Goal: Task Accomplishment & Management: Use online tool/utility

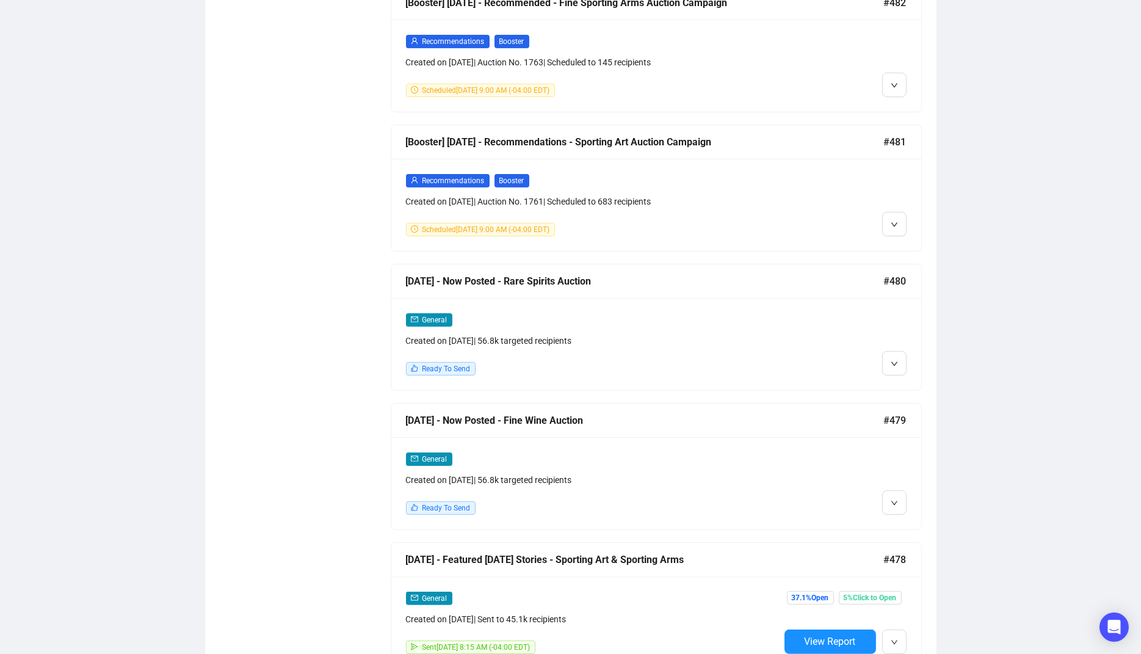
scroll to position [1074, 0]
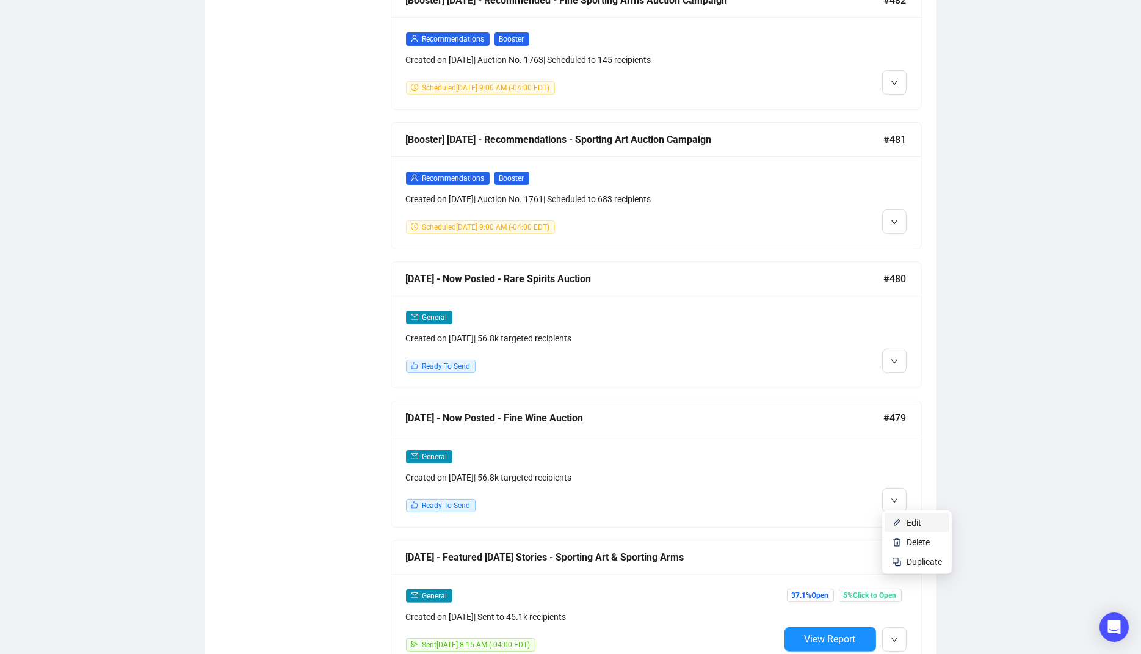
click at [914, 520] on span "Edit" at bounding box center [913, 523] width 15 height 10
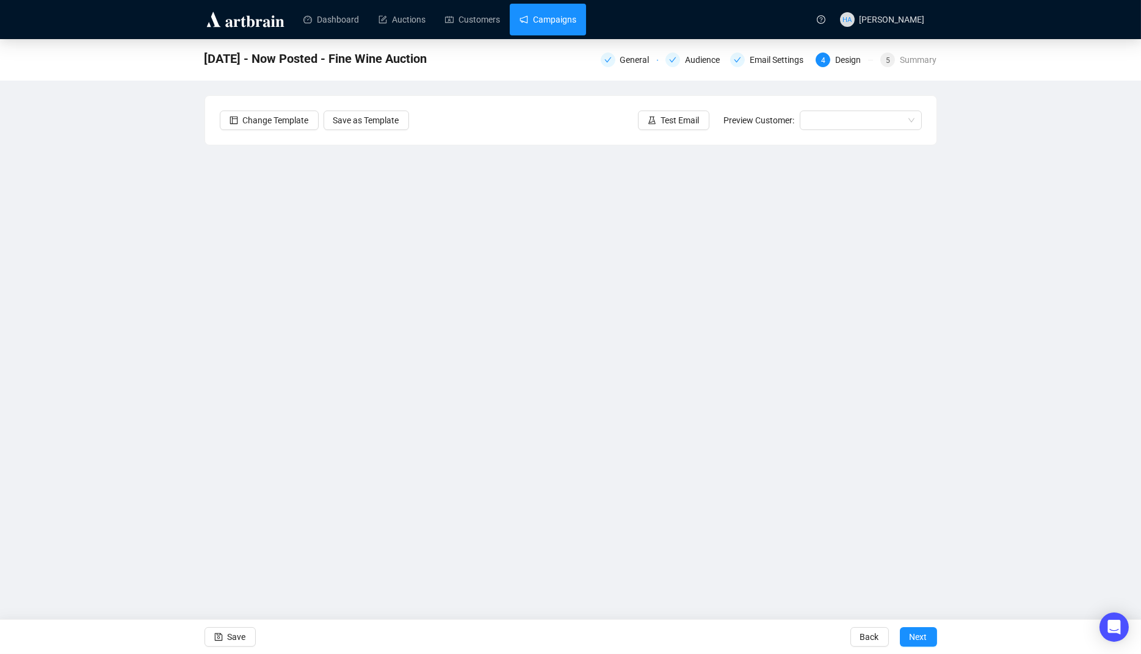
click at [562, 21] on link "Campaigns" at bounding box center [547, 20] width 57 height 32
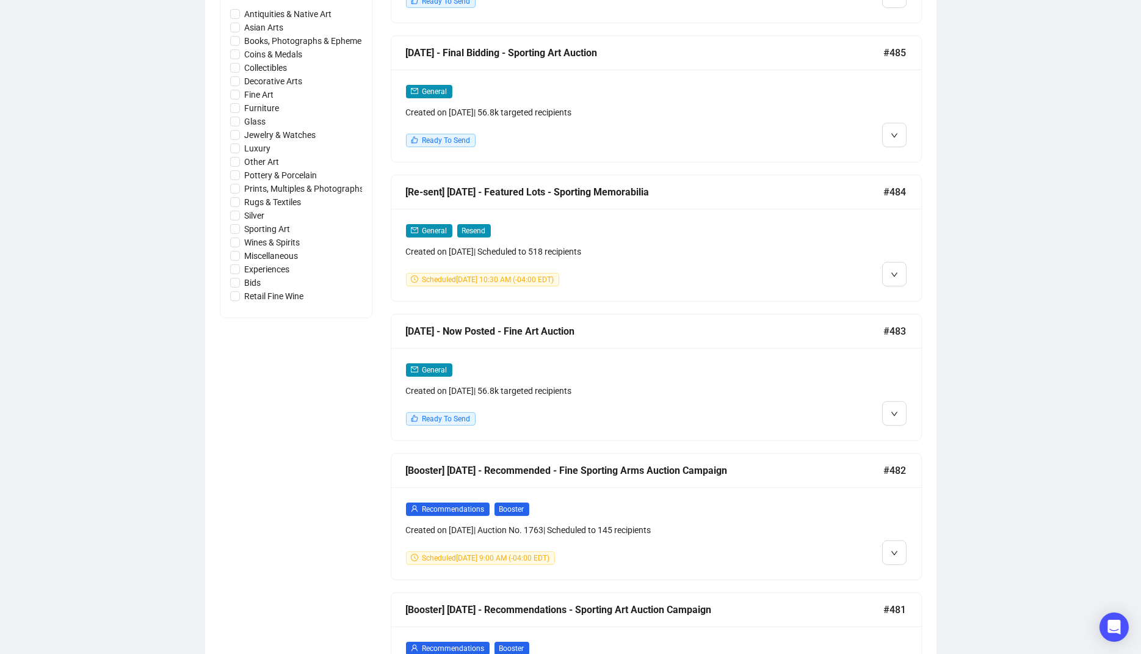
scroll to position [599, 0]
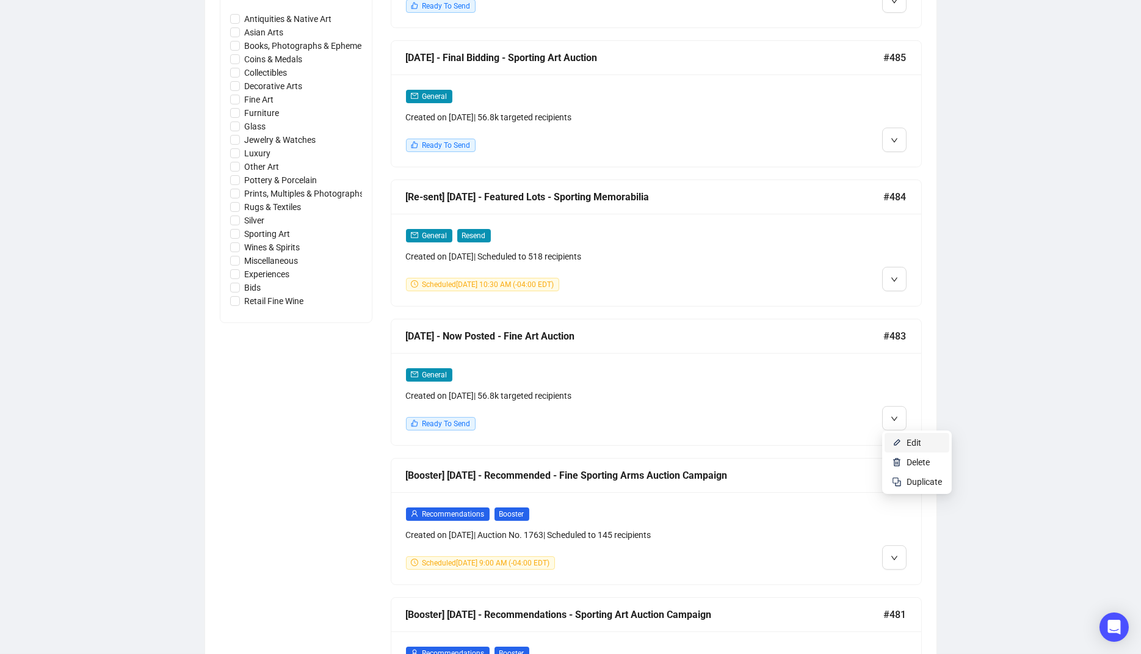
click at [907, 441] on span "Edit" at bounding box center [913, 443] width 15 height 10
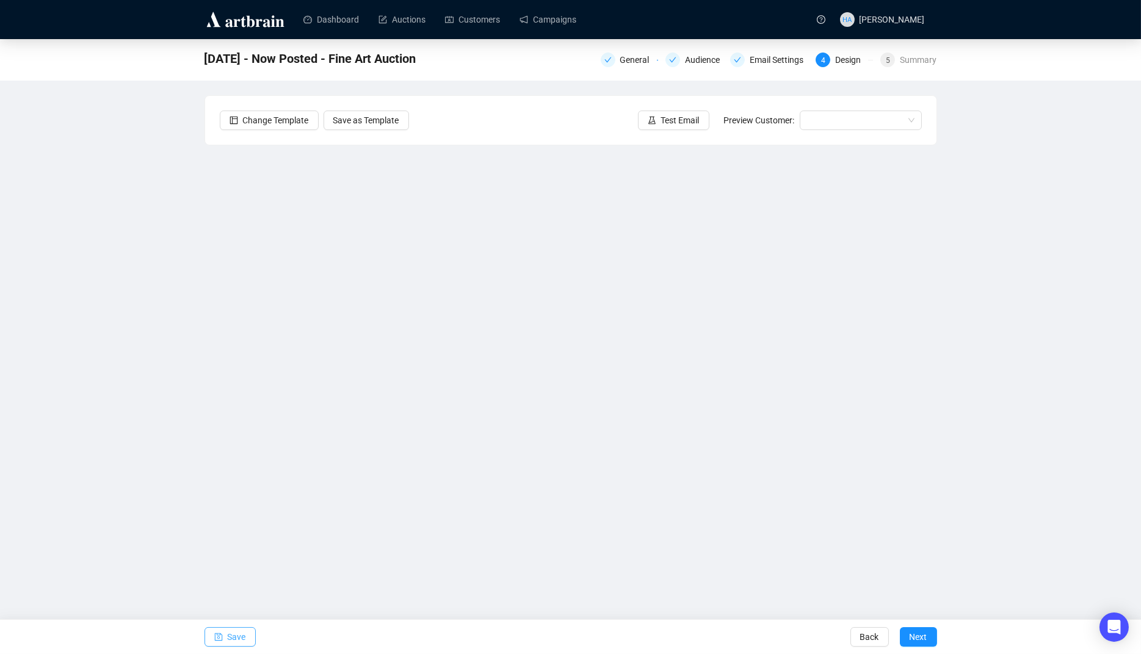
click at [234, 634] on span "Save" at bounding box center [237, 637] width 18 height 34
click at [566, 24] on link "Campaigns" at bounding box center [547, 20] width 57 height 32
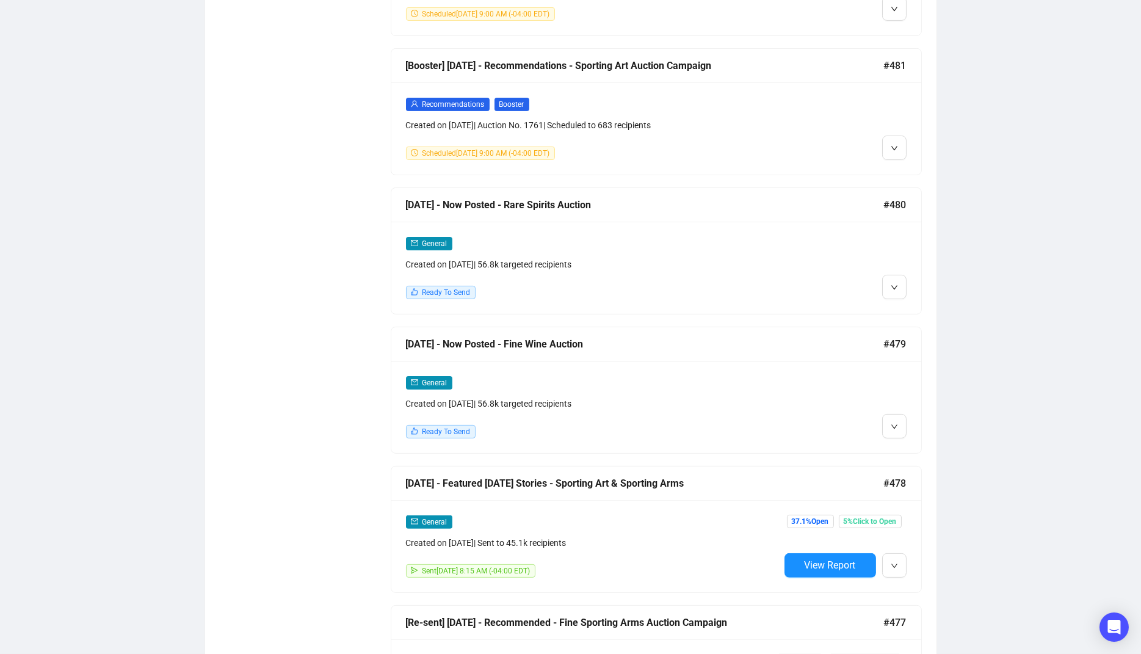
scroll to position [1149, 0]
click at [911, 446] on span "Edit" at bounding box center [913, 448] width 15 height 10
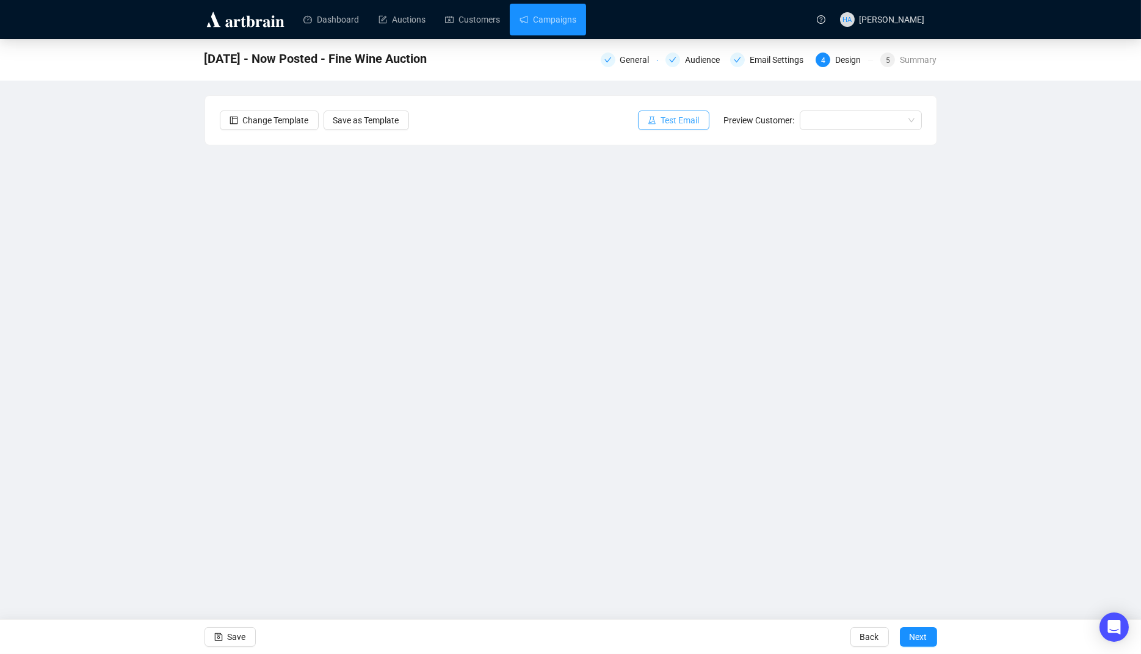
click at [671, 125] on span "Test Email" at bounding box center [680, 120] width 38 height 13
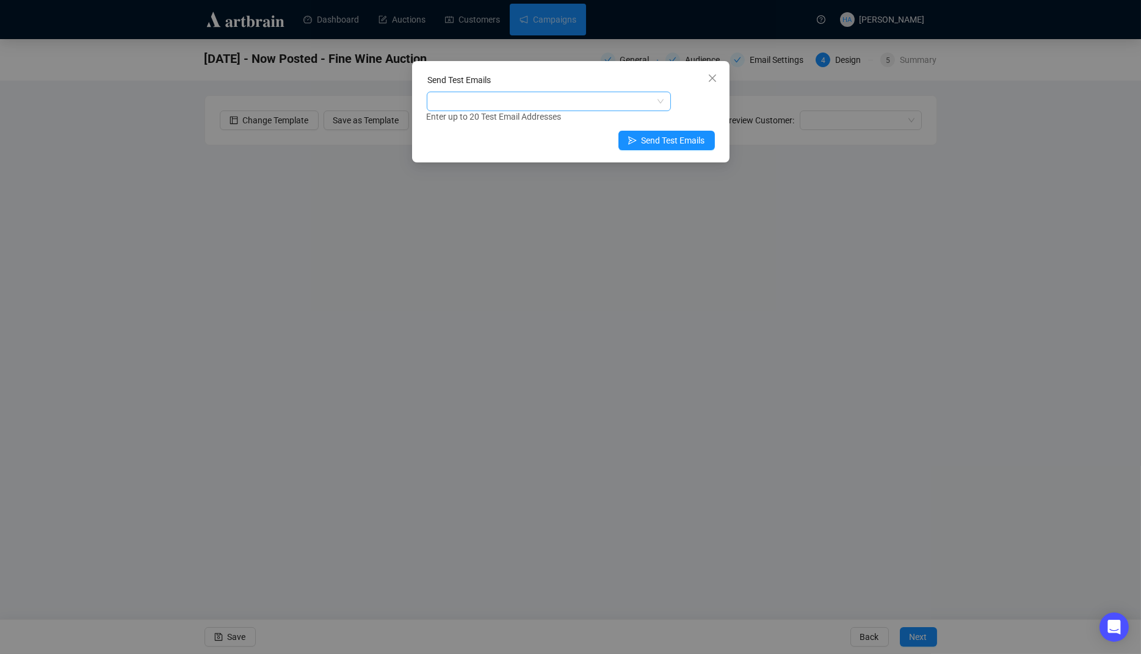
click at [568, 100] on div at bounding box center [542, 101] width 226 height 17
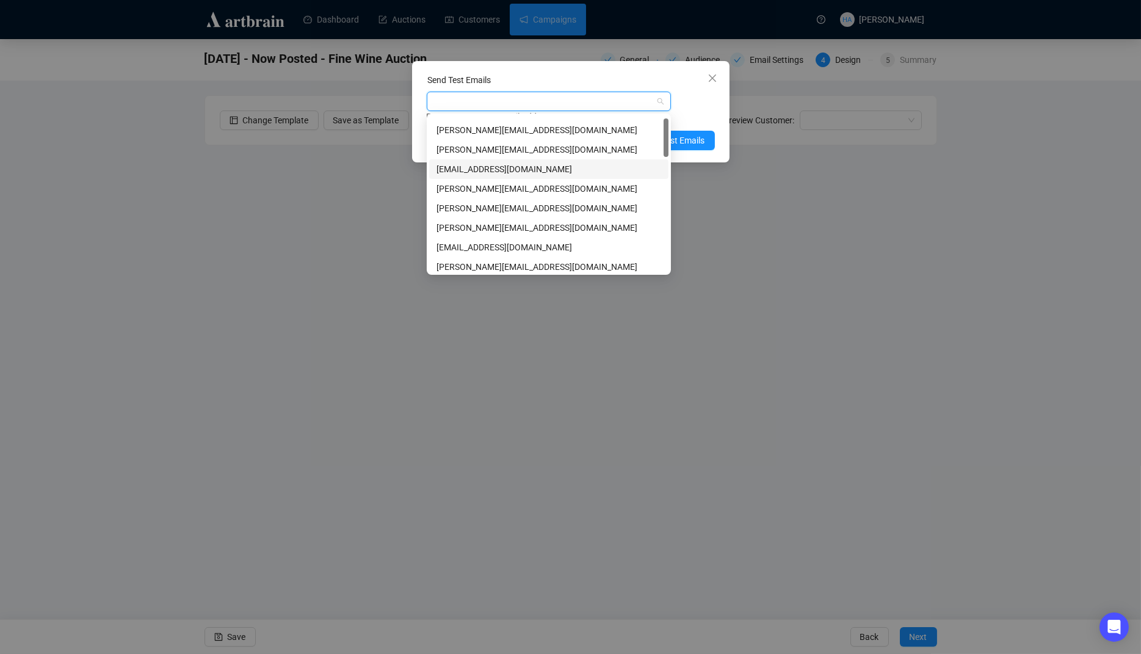
scroll to position [21, 0]
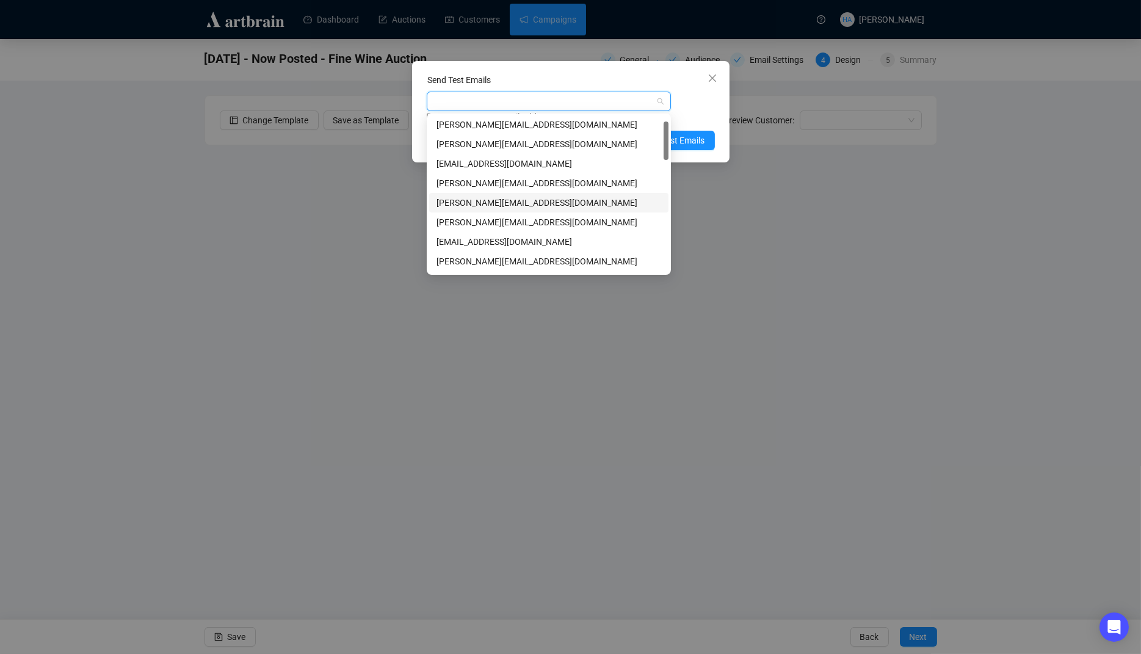
click at [469, 198] on div "[PERSON_NAME][EMAIL_ADDRESS][DOMAIN_NAME]" at bounding box center [548, 202] width 225 height 13
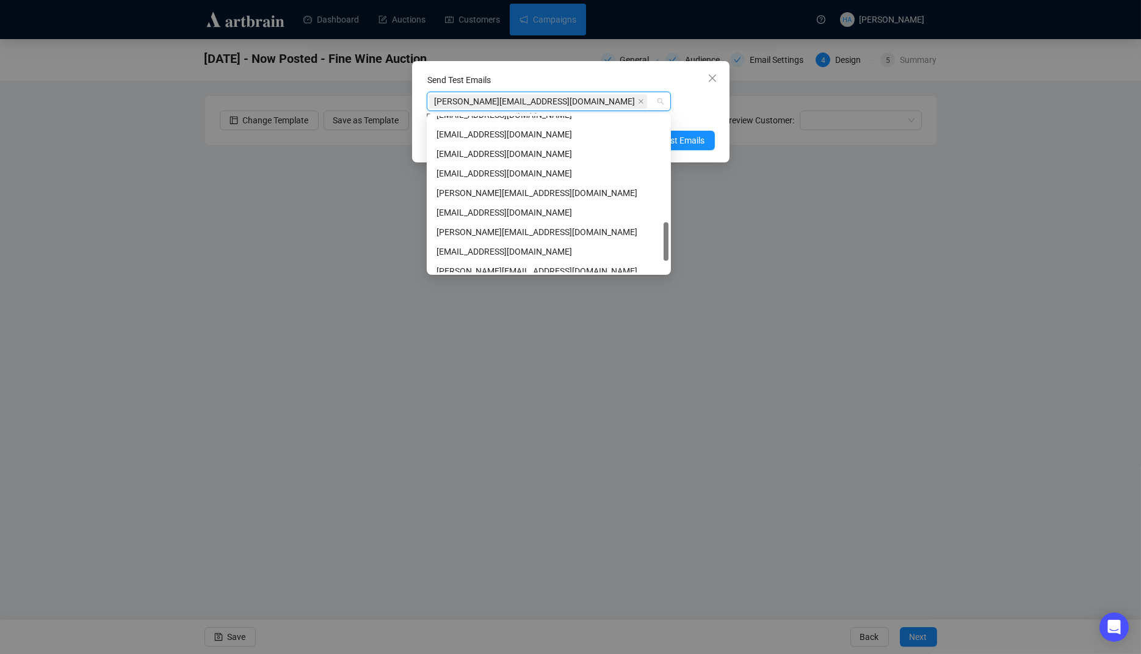
scroll to position [421, 0]
click at [464, 232] on div "[PERSON_NAME][EMAIL_ADDRESS][DOMAIN_NAME]" at bounding box center [548, 231] width 225 height 13
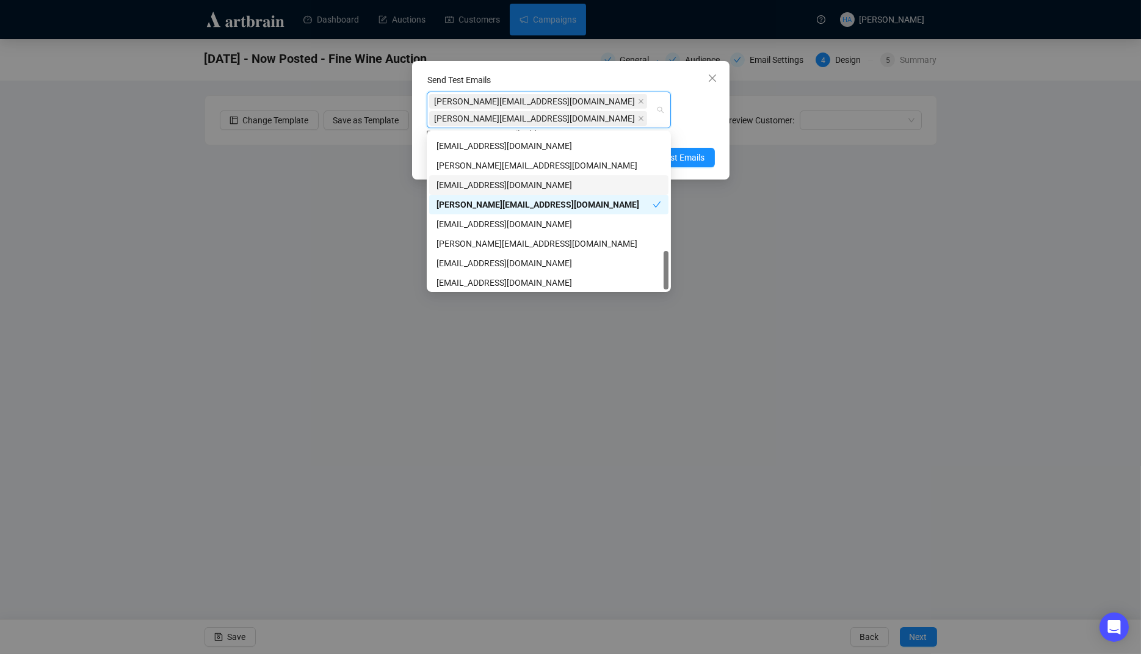
scroll to position [468, 0]
click at [457, 281] on div "[EMAIL_ADDRESS][DOMAIN_NAME]" at bounding box center [548, 279] width 225 height 13
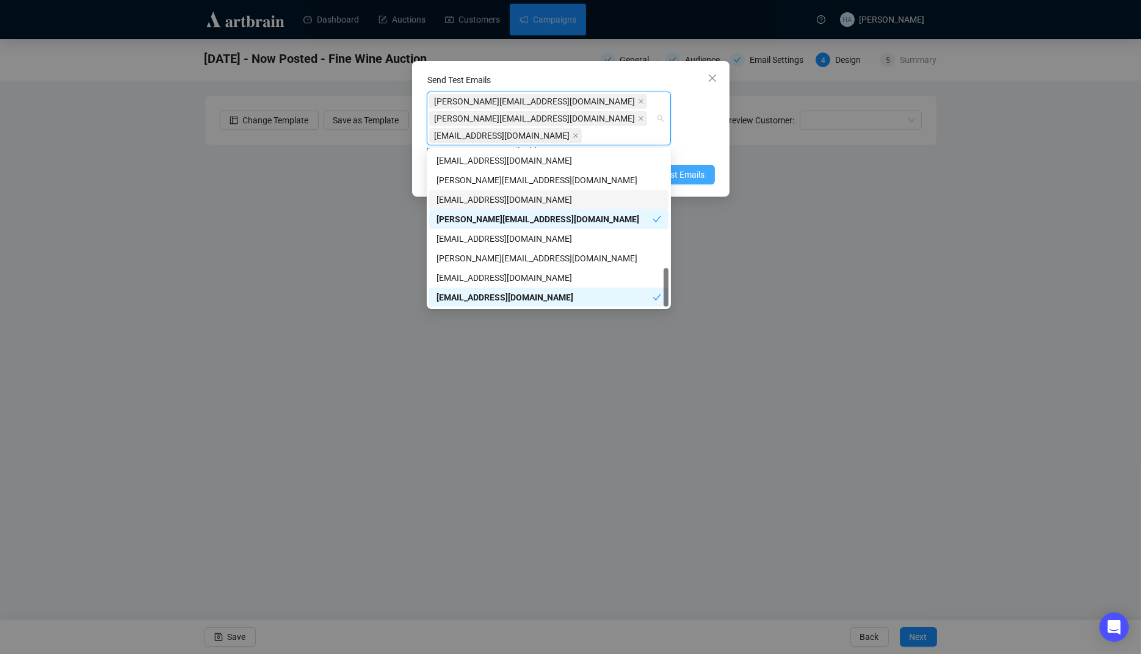
click at [698, 175] on span "Send Test Emails" at bounding box center [672, 174] width 63 height 13
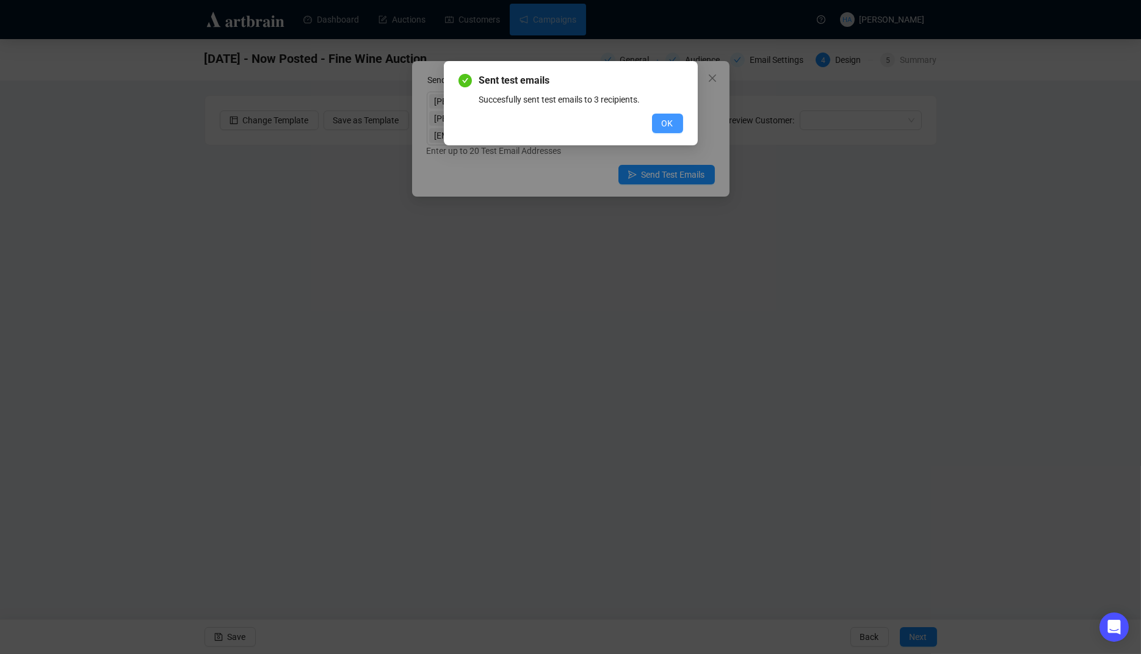
click at [662, 120] on span "OK" at bounding box center [668, 123] width 12 height 13
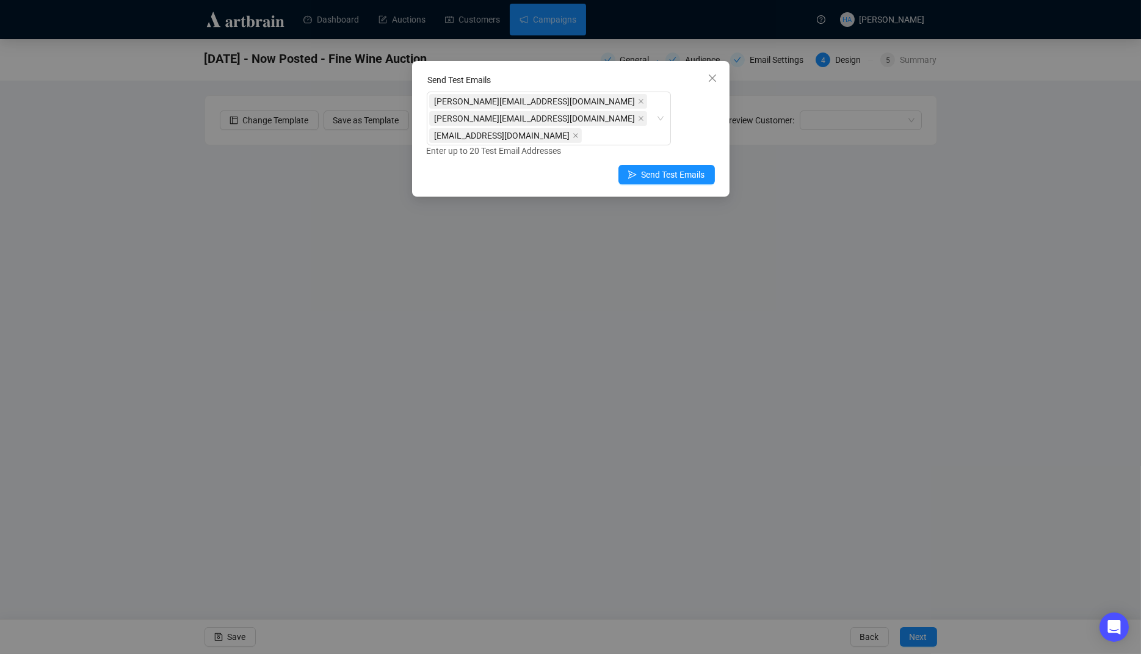
drag, startPoint x: 710, startPoint y: 77, endPoint x: 688, endPoint y: 73, distance: 21.7
click at [709, 77] on icon "close" at bounding box center [712, 78] width 10 height 10
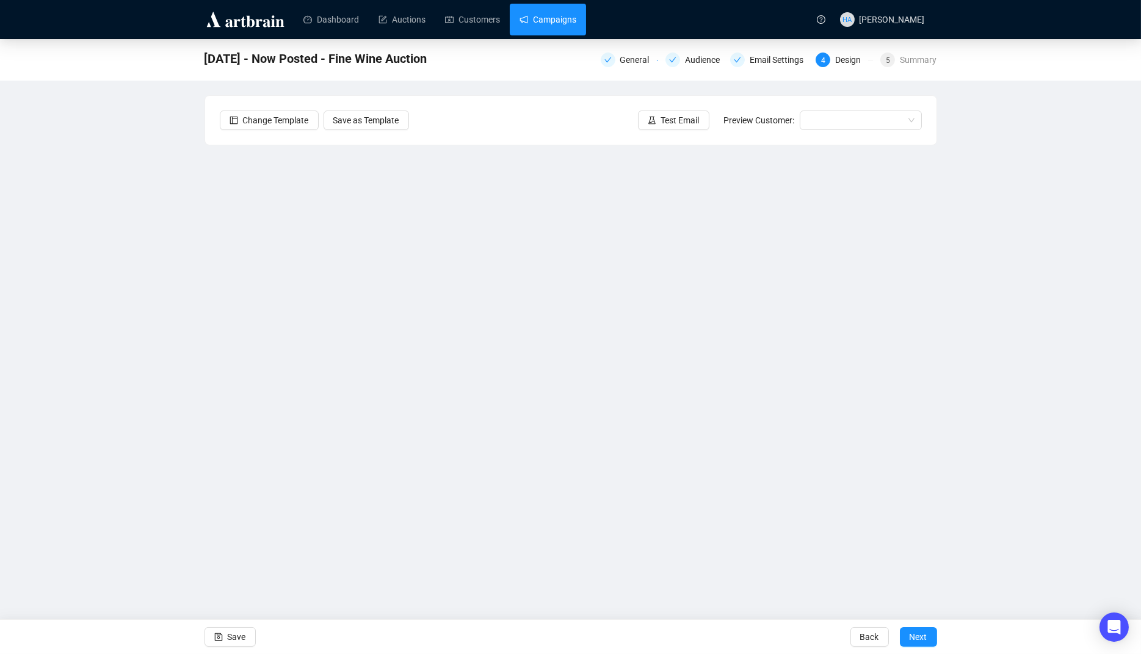
click at [557, 18] on link "Campaigns" at bounding box center [547, 20] width 57 height 32
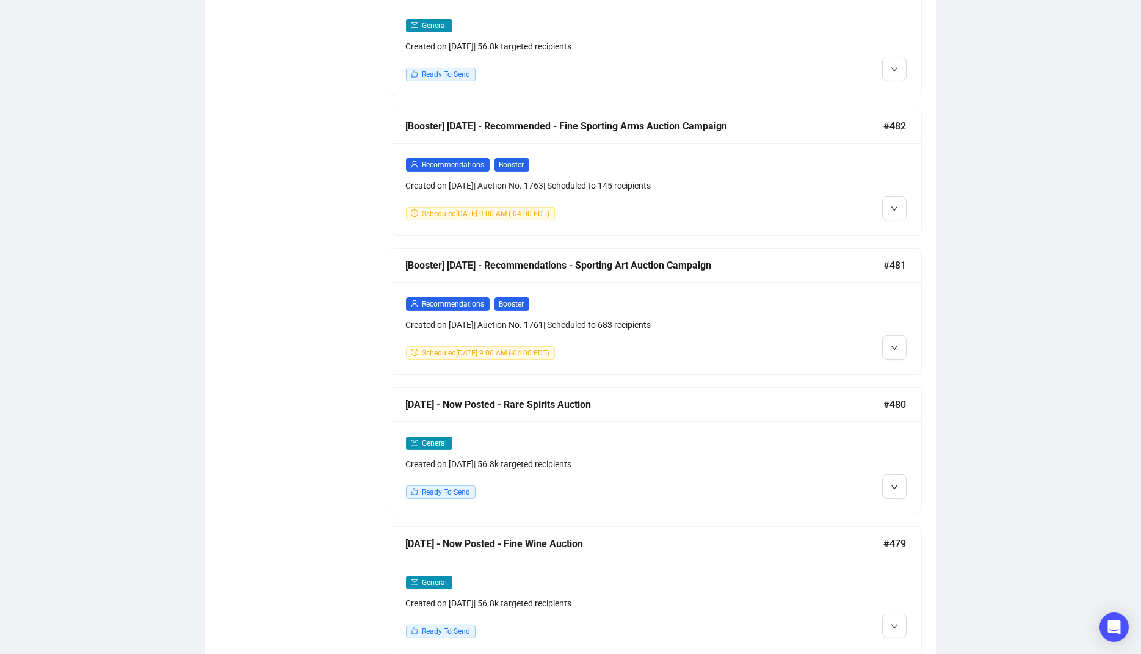
scroll to position [1089, 0]
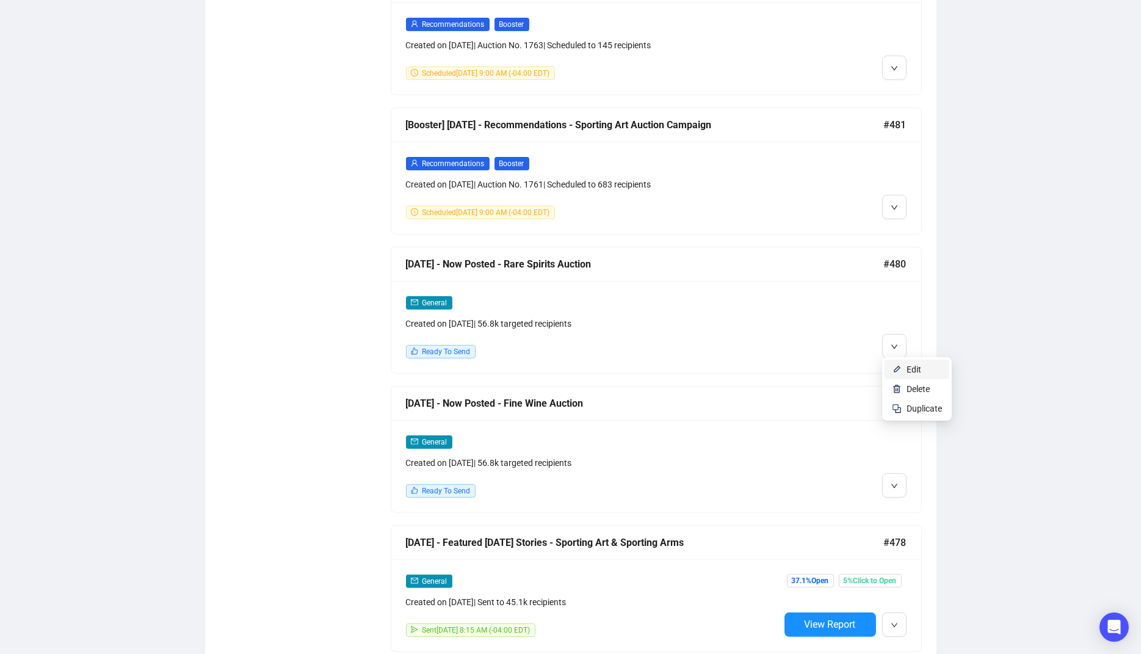
click at [909, 374] on span "Edit" at bounding box center [913, 369] width 15 height 10
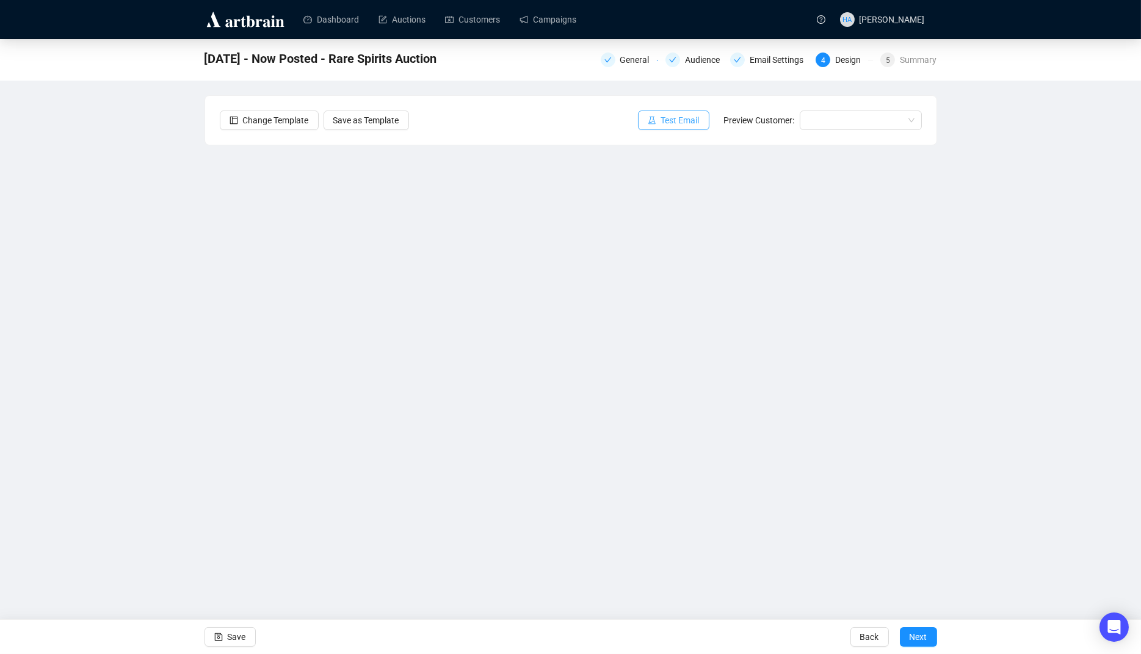
click at [690, 121] on span "Test Email" at bounding box center [680, 120] width 38 height 13
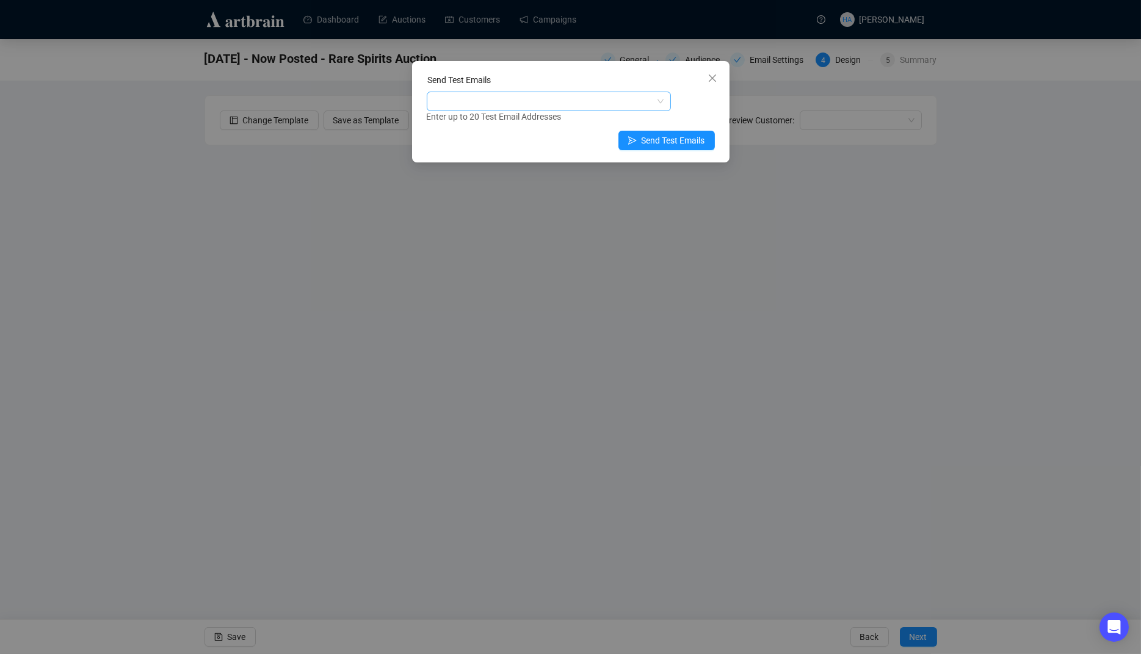
click at [540, 105] on div at bounding box center [542, 101] width 226 height 17
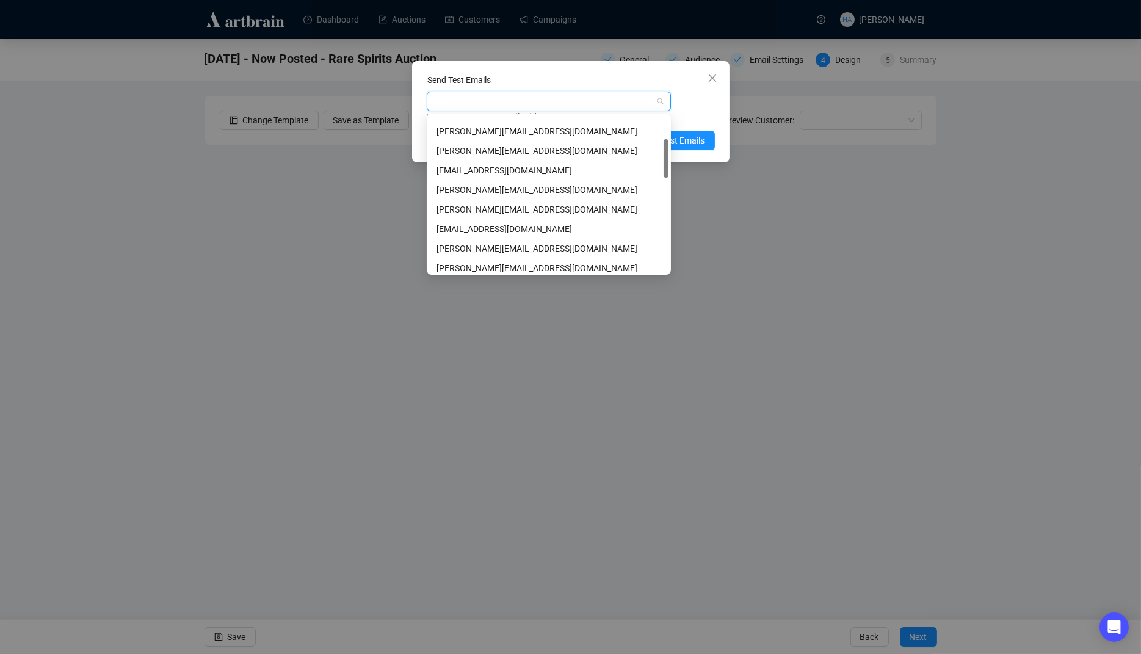
scroll to position [94, 0]
click at [490, 189] on div "[PERSON_NAME][EMAIL_ADDRESS][DOMAIN_NAME]" at bounding box center [548, 187] width 225 height 13
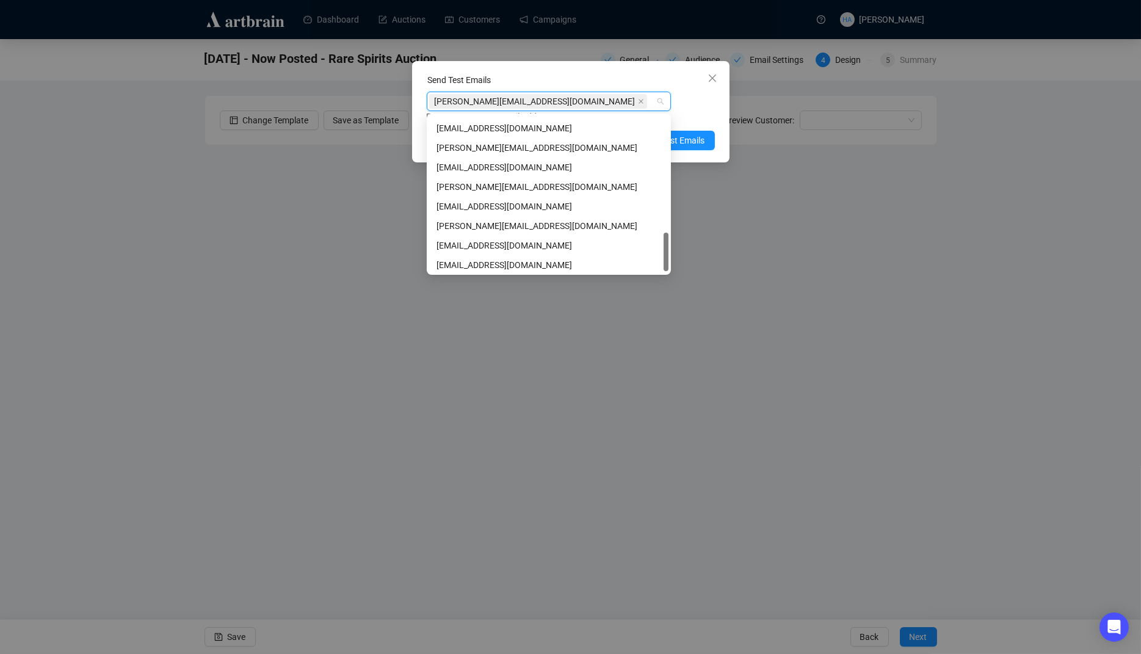
scroll to position [468, 0]
click at [477, 184] on div "[PERSON_NAME][EMAIL_ADDRESS][DOMAIN_NAME]" at bounding box center [548, 184] width 225 height 13
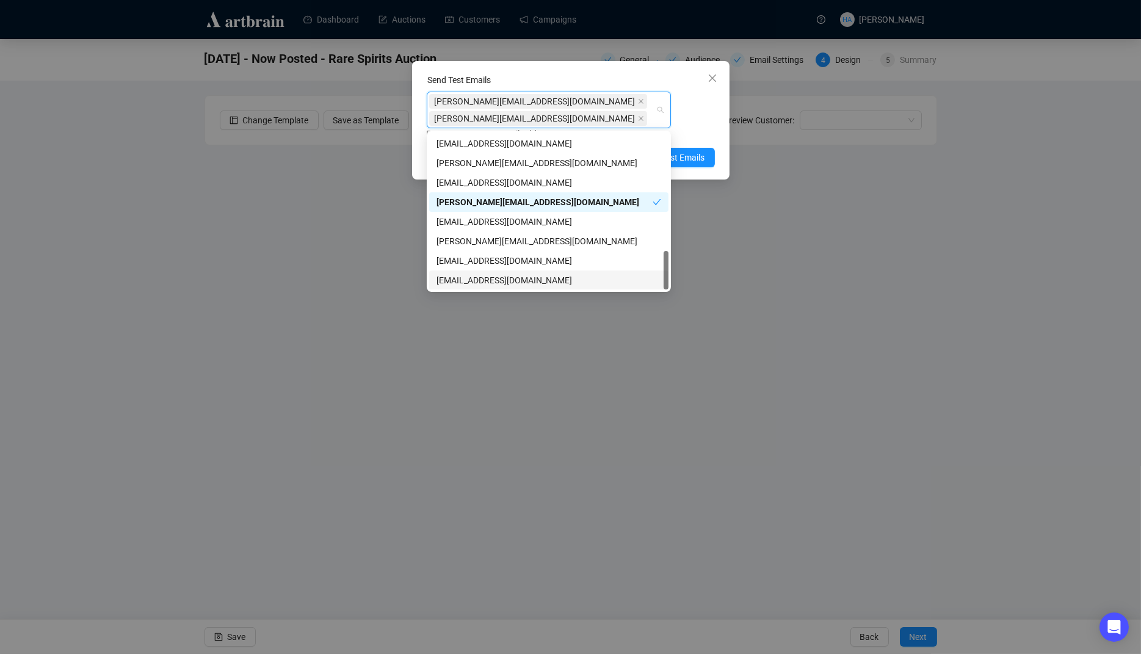
click at [468, 279] on div "[EMAIL_ADDRESS][DOMAIN_NAME]" at bounding box center [548, 279] width 225 height 13
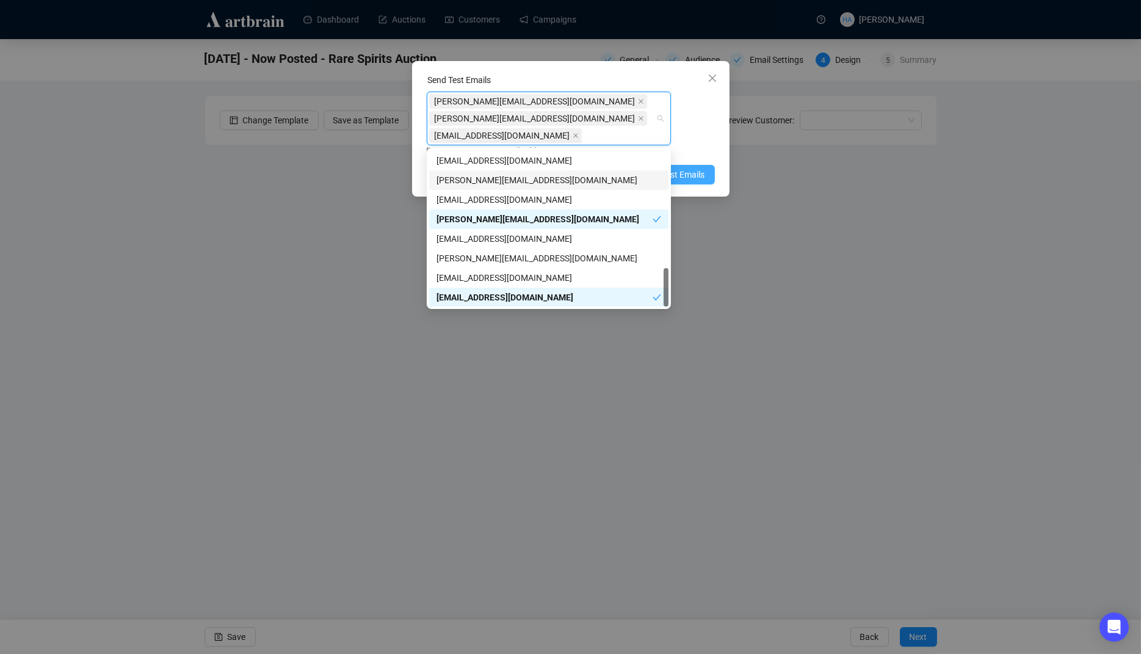
click at [685, 173] on span "Send Test Emails" at bounding box center [672, 174] width 63 height 13
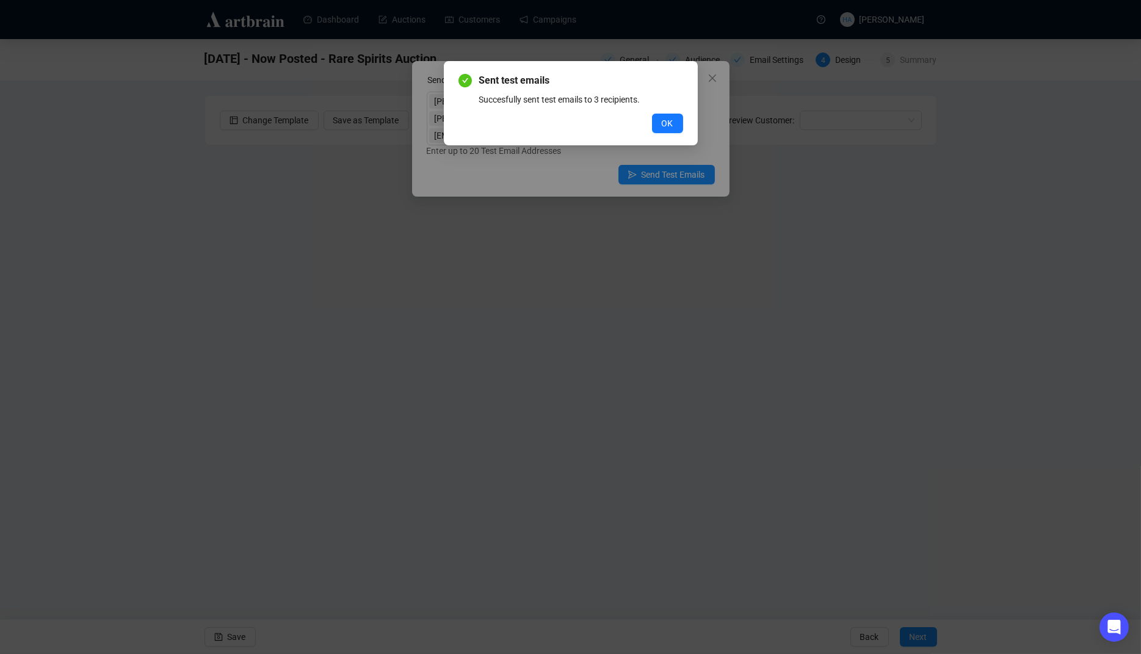
click at [670, 128] on span "OK" at bounding box center [668, 123] width 12 height 13
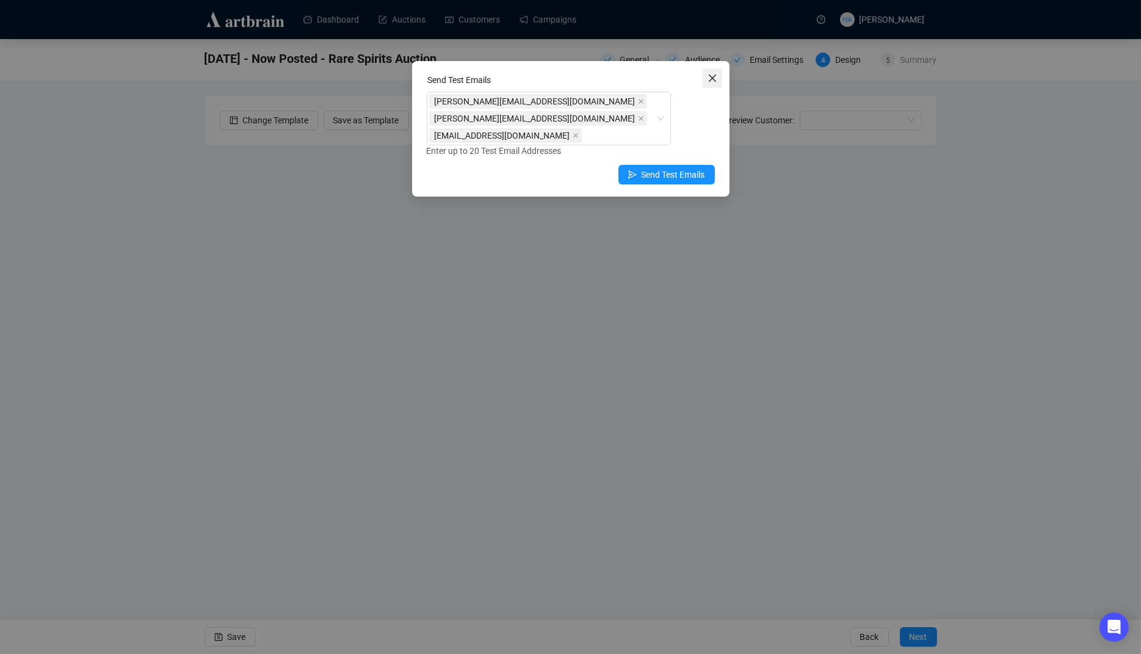
click at [716, 76] on icon "close" at bounding box center [712, 78] width 10 height 10
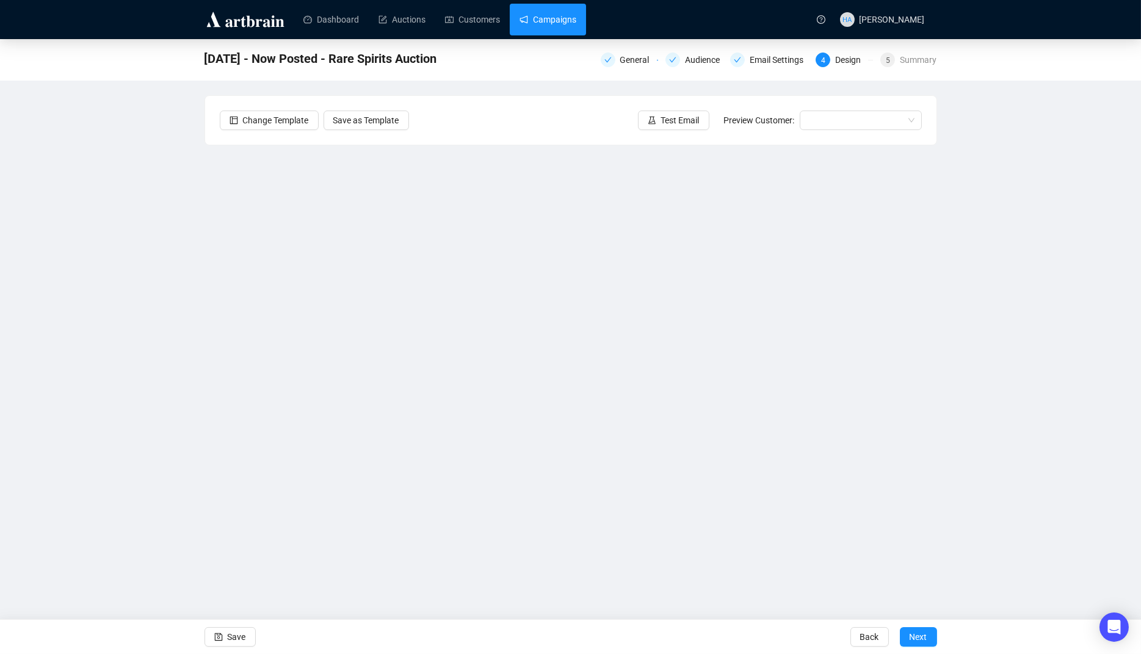
click at [555, 26] on link "Campaigns" at bounding box center [547, 20] width 57 height 32
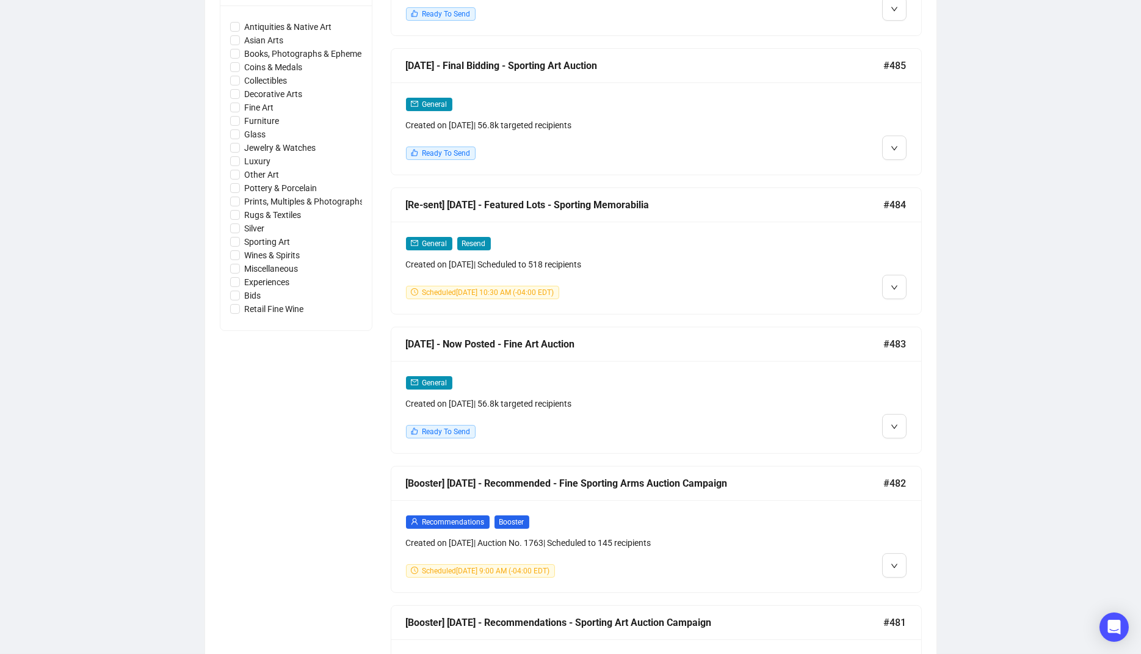
scroll to position [593, 0]
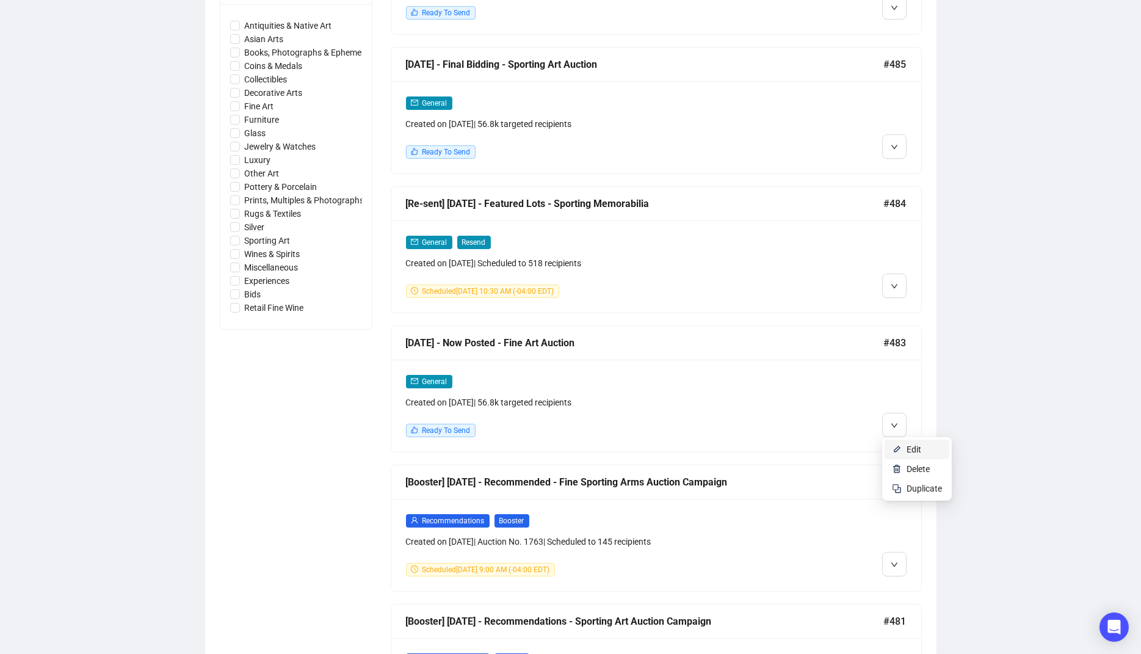
click at [912, 449] on span "Edit" at bounding box center [913, 449] width 15 height 10
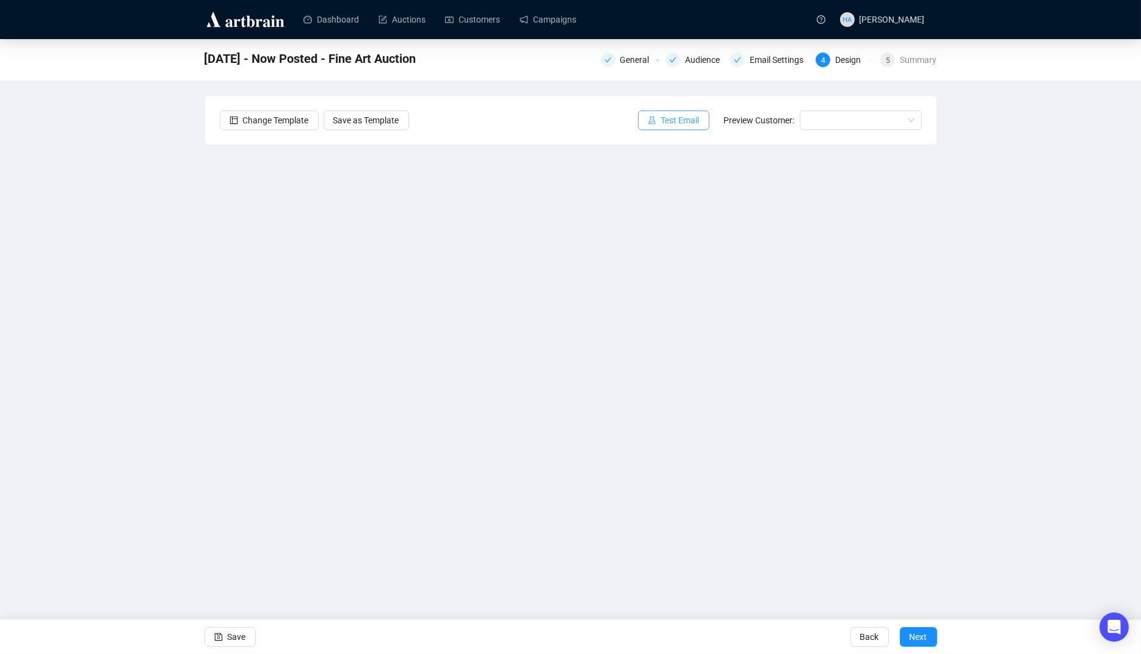
click at [685, 117] on span "Test Email" at bounding box center [680, 120] width 38 height 13
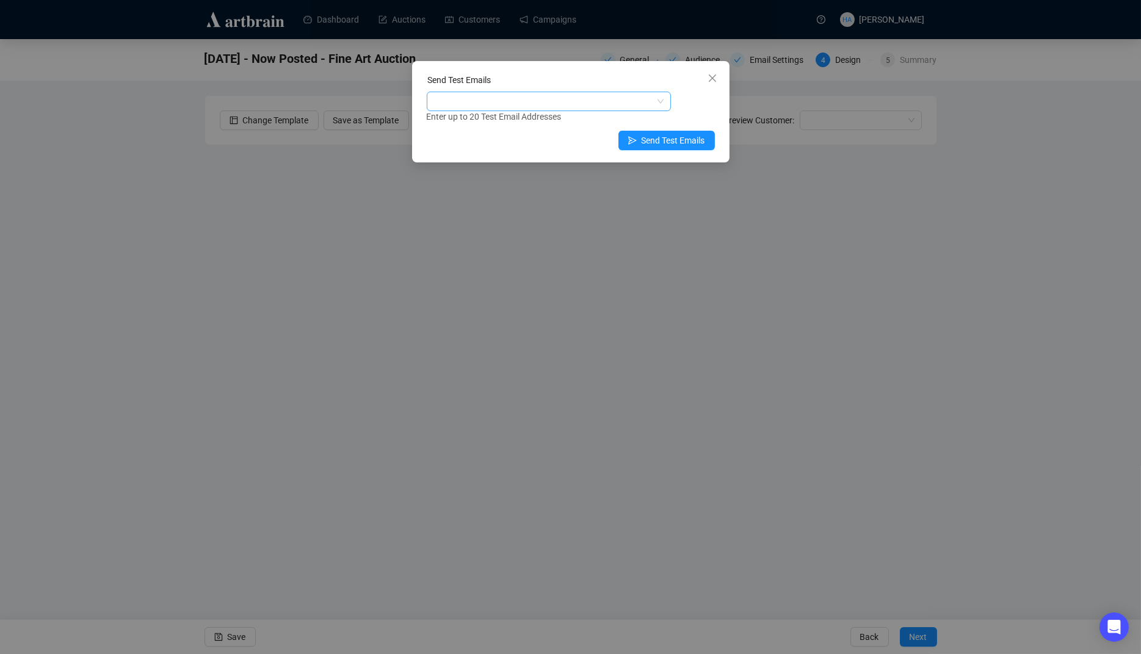
click at [534, 104] on div at bounding box center [542, 101] width 226 height 17
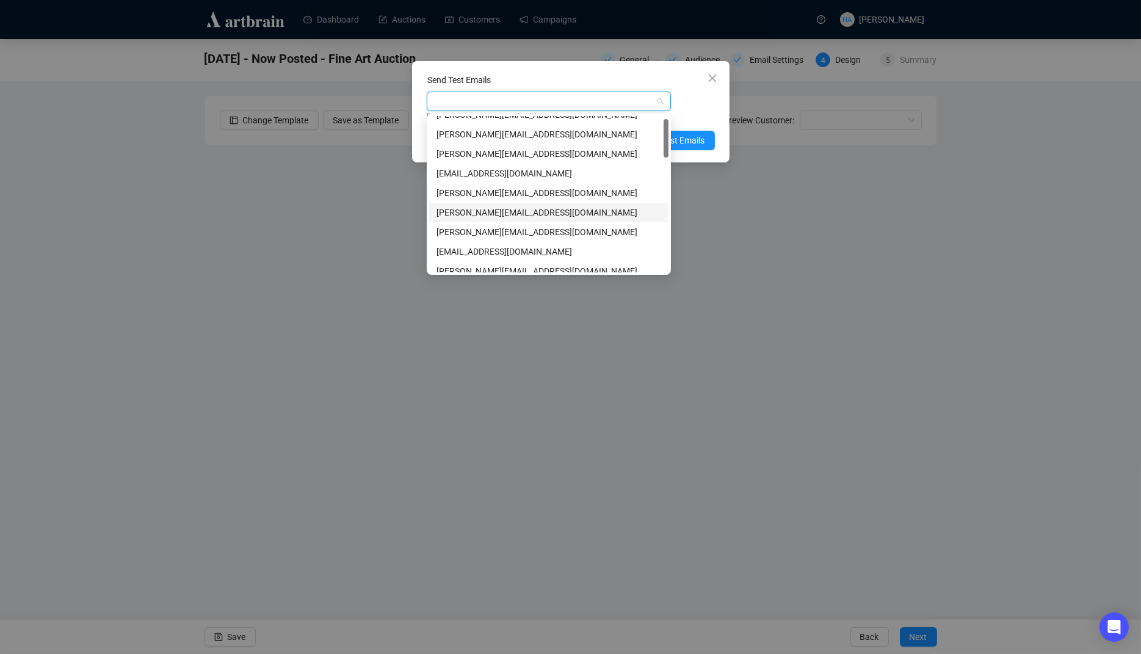
click at [472, 212] on div "[PERSON_NAME][EMAIL_ADDRESS][DOMAIN_NAME]" at bounding box center [548, 212] width 225 height 13
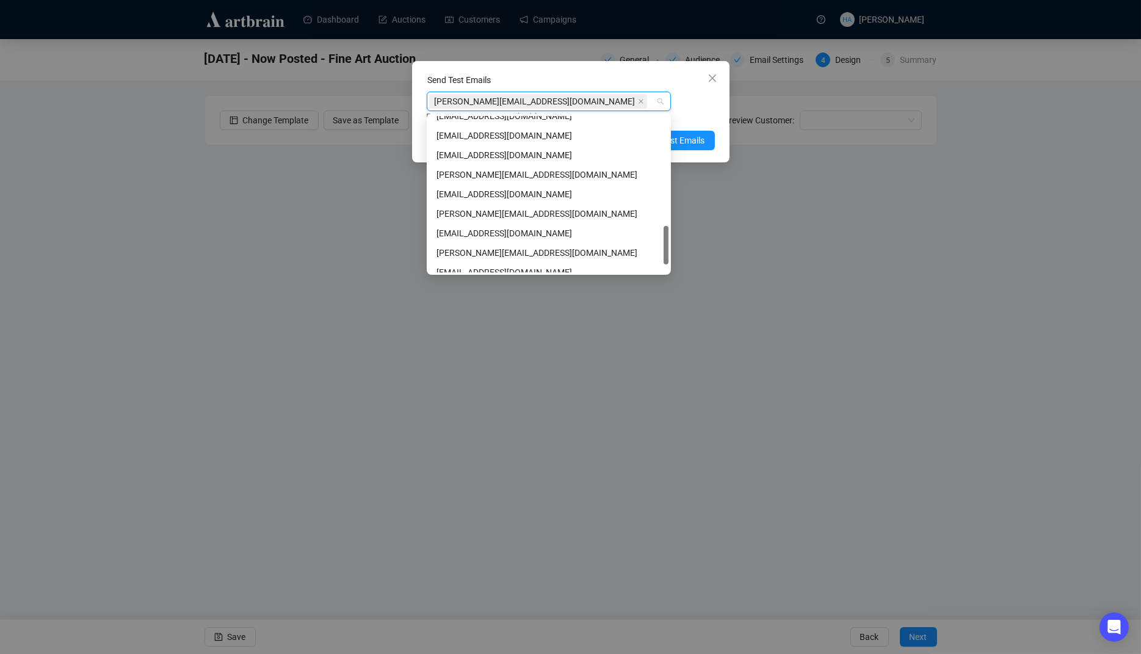
scroll to position [439, 0]
click at [473, 212] on div "[PERSON_NAME][EMAIL_ADDRESS][DOMAIN_NAME]" at bounding box center [548, 213] width 225 height 13
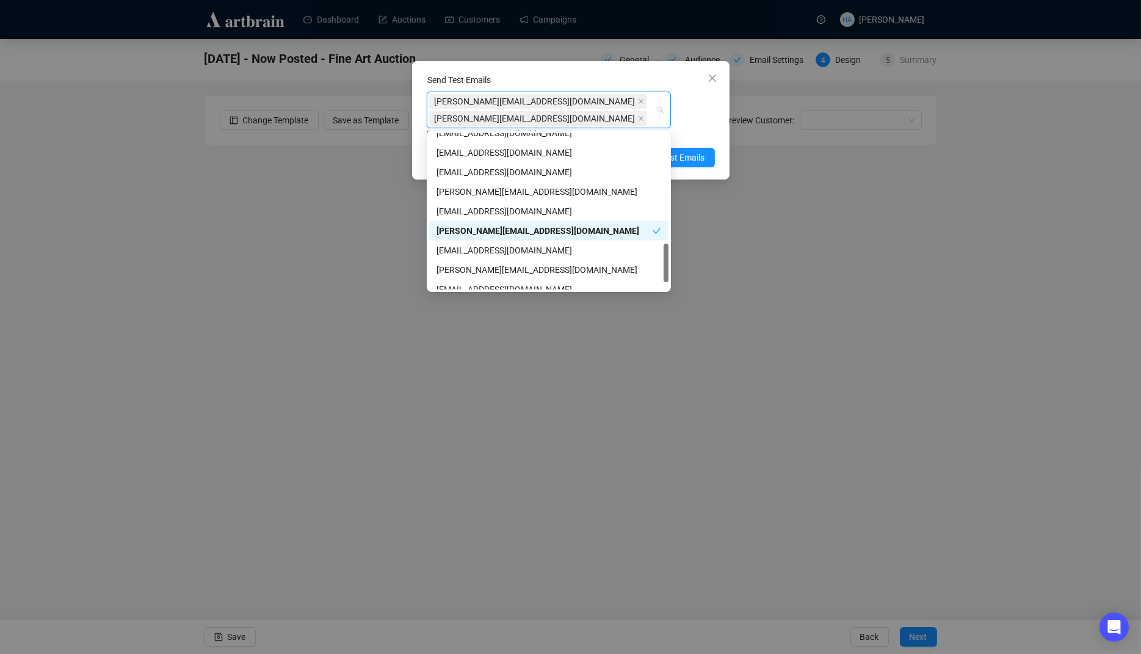
scroll to position [468, 0]
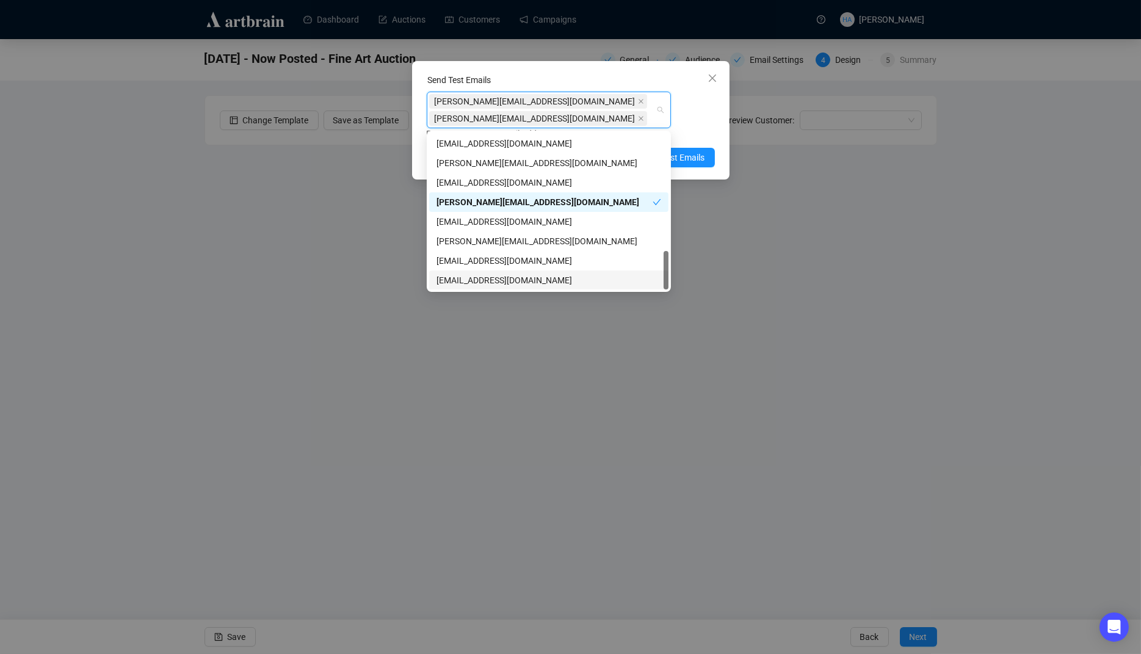
click at [461, 279] on div "[EMAIL_ADDRESS][DOMAIN_NAME]" at bounding box center [548, 279] width 225 height 13
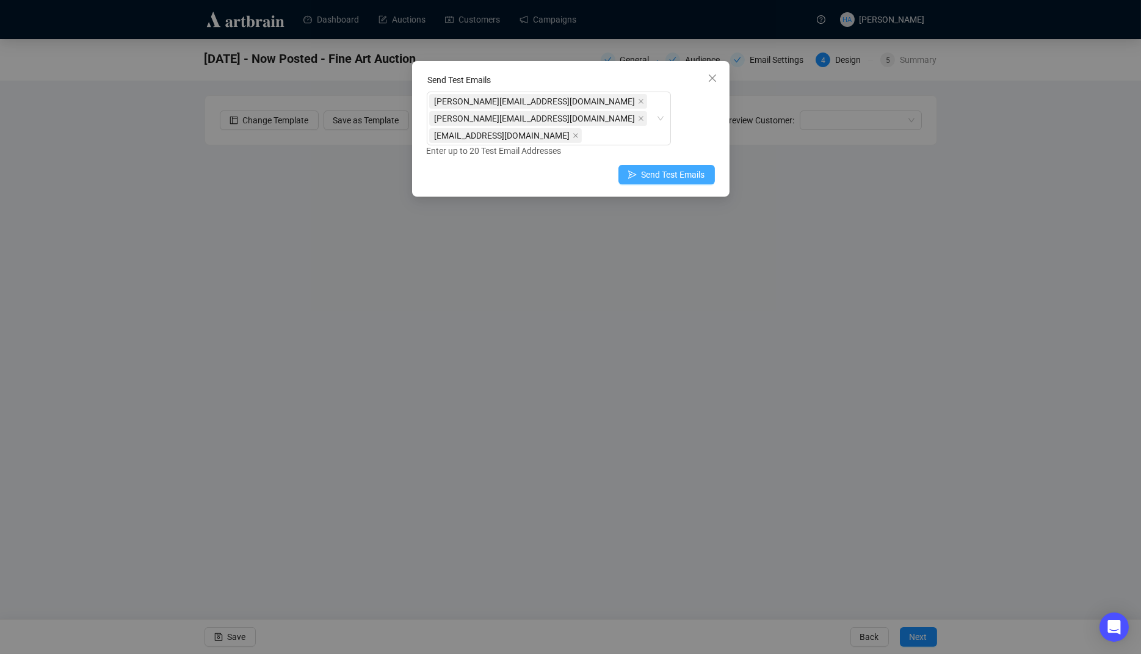
click at [688, 172] on span "Send Test Emails" at bounding box center [672, 174] width 63 height 13
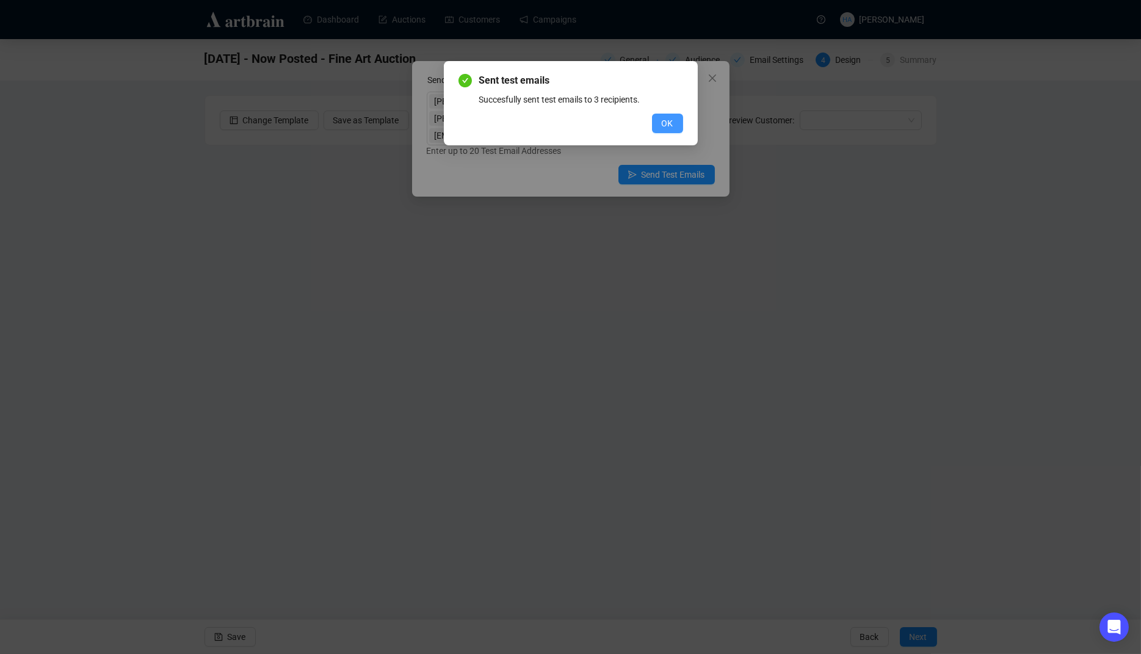
click at [667, 126] on span "OK" at bounding box center [668, 123] width 12 height 13
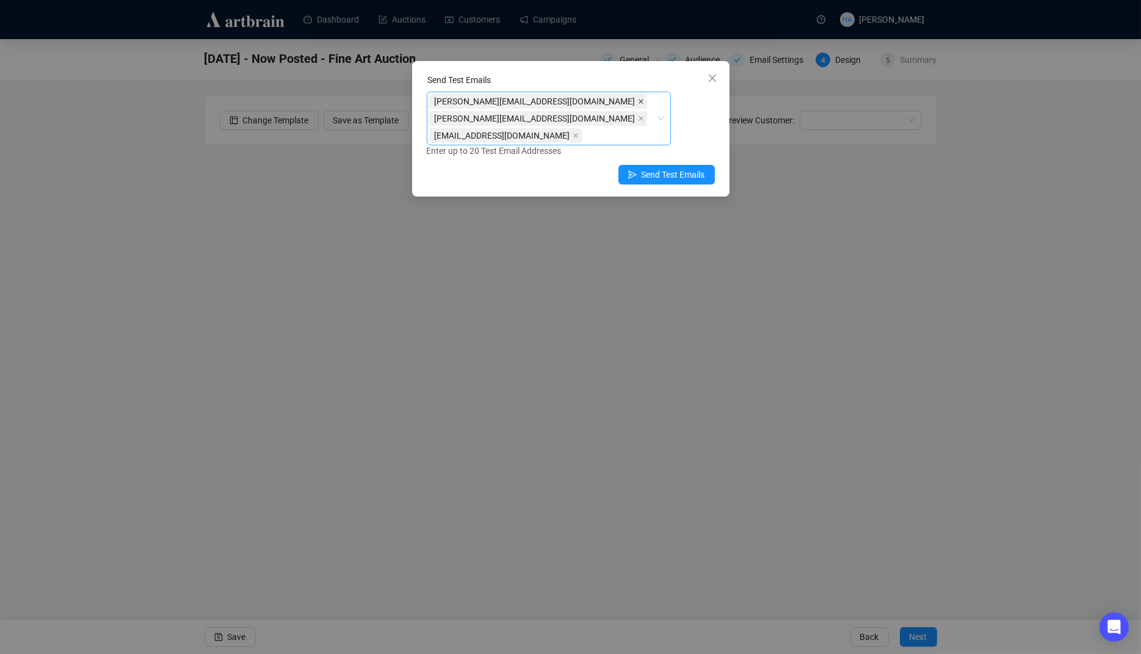
click at [638, 101] on icon "close" at bounding box center [641, 101] width 6 height 6
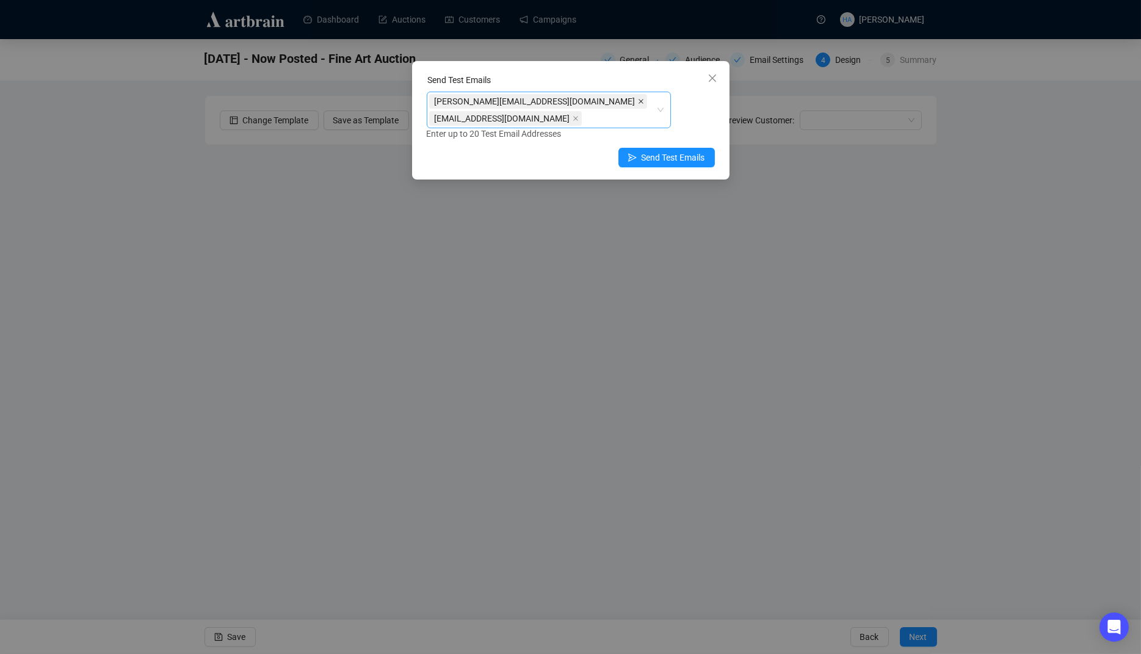
click at [638, 99] on icon "close" at bounding box center [640, 101] width 5 height 5
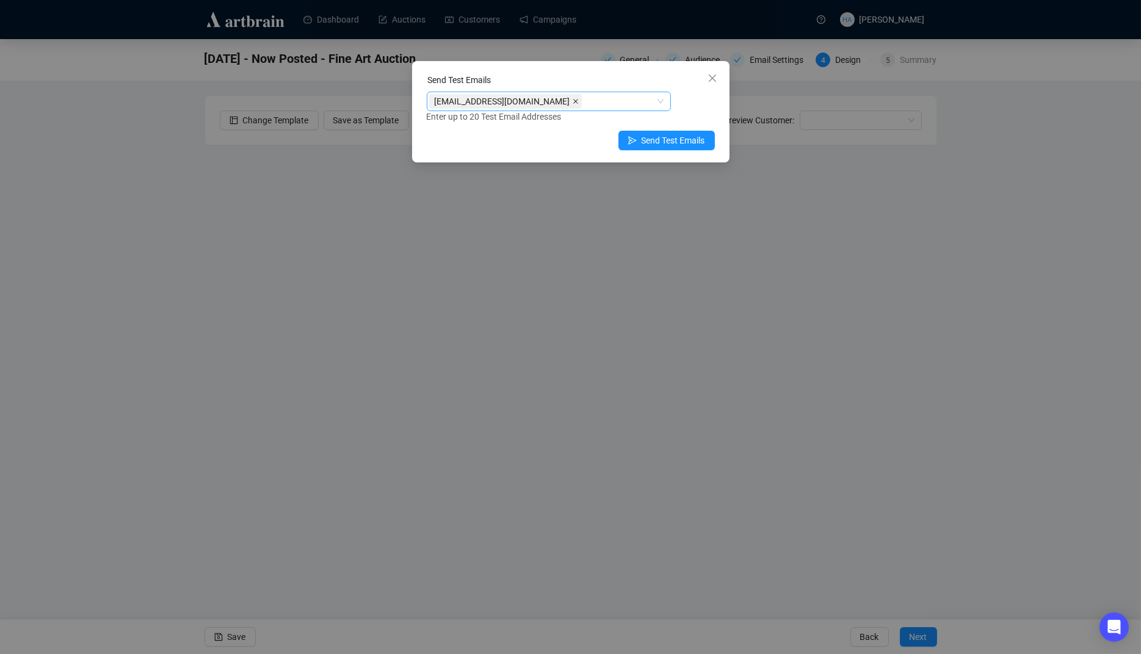
click at [573, 103] on icon "close" at bounding box center [576, 101] width 6 height 6
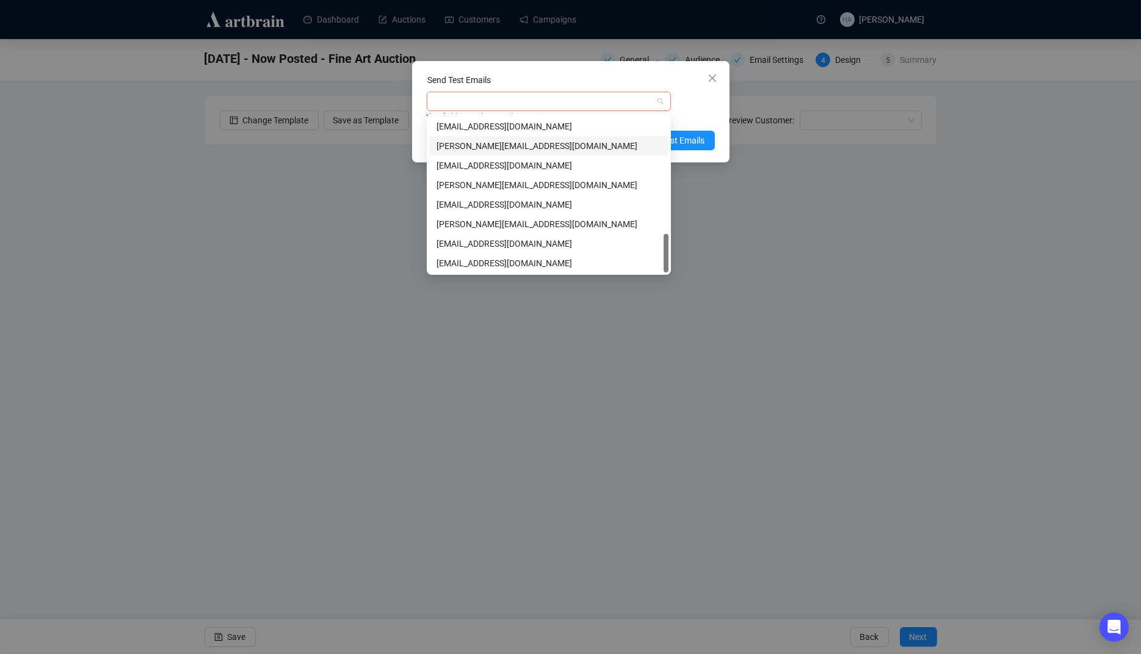
click at [539, 100] on div at bounding box center [542, 101] width 226 height 17
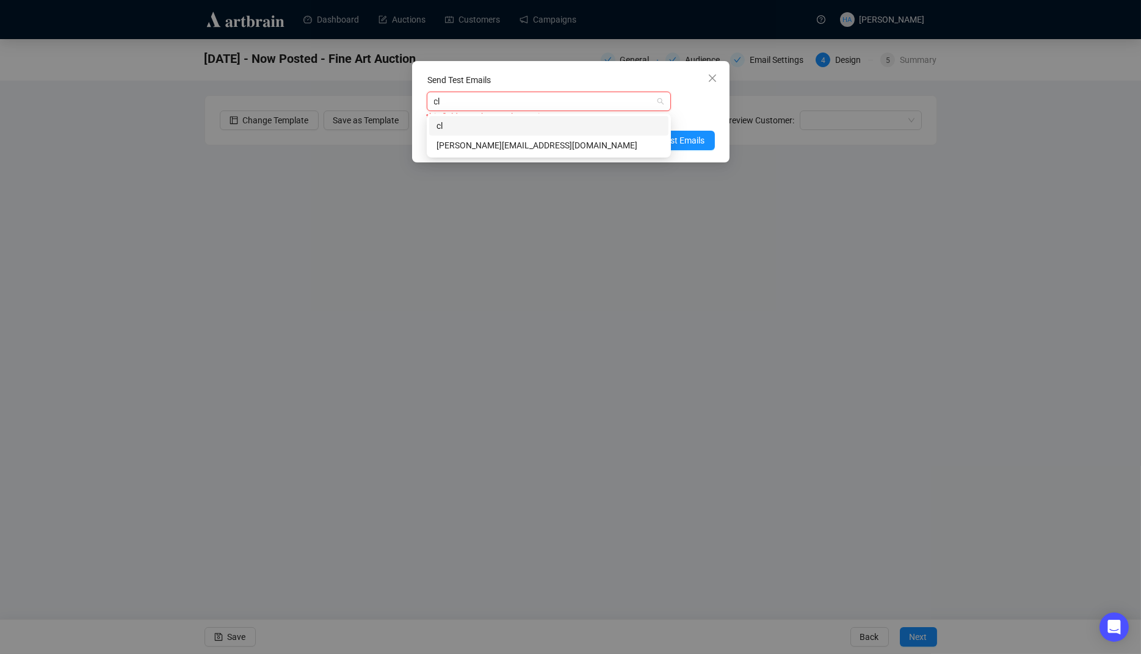
type input "cla"
click at [496, 144] on div "[PERSON_NAME][EMAIL_ADDRESS][DOMAIN_NAME]" at bounding box center [548, 145] width 225 height 13
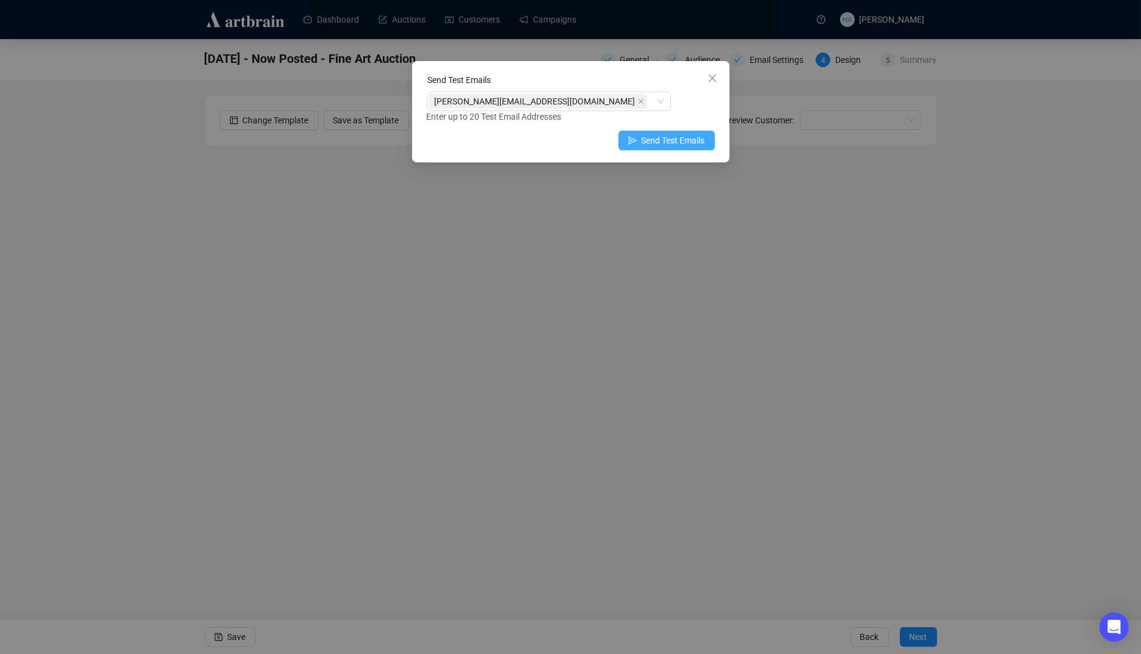
click at [692, 139] on span "Send Test Emails" at bounding box center [672, 140] width 63 height 13
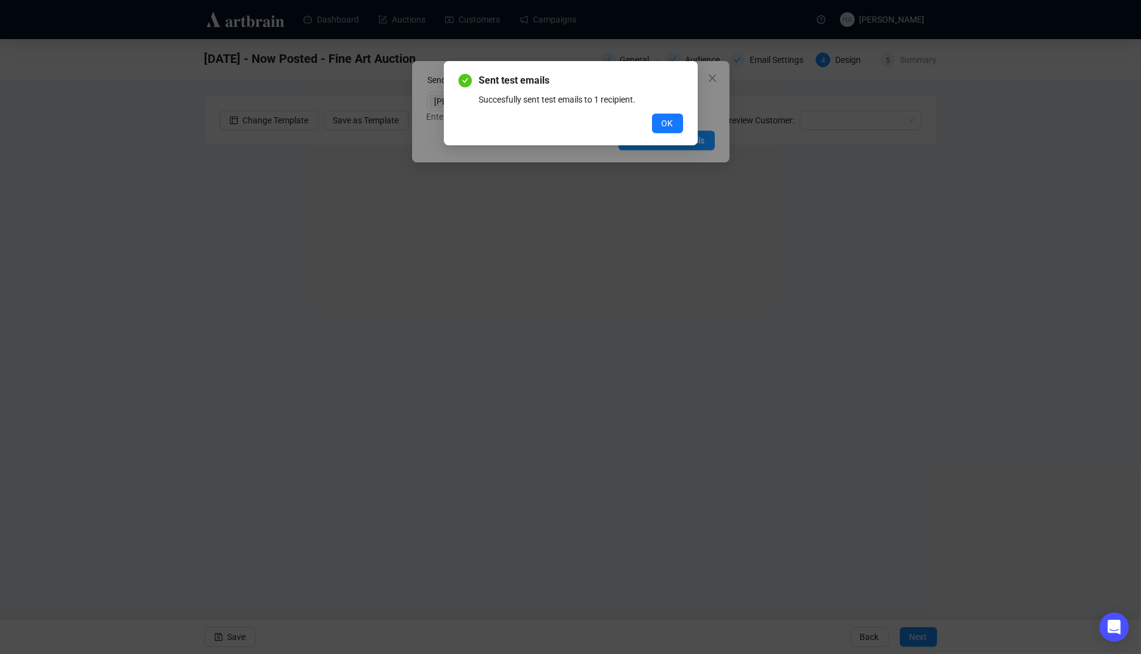
drag, startPoint x: 663, startPoint y: 121, endPoint x: 588, endPoint y: 89, distance: 82.3
click at [662, 120] on span "OK" at bounding box center [668, 123] width 12 height 13
